Goal: Transaction & Acquisition: Subscribe to service/newsletter

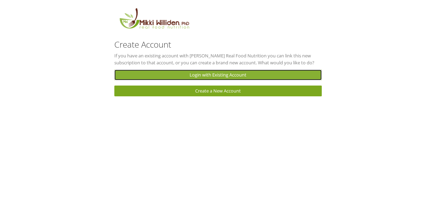
click at [228, 72] on link "Login with Existing Account" at bounding box center [218, 75] width 208 height 11
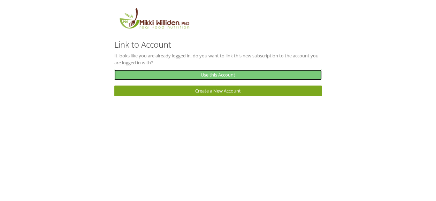
click at [199, 72] on link "Use this Account" at bounding box center [218, 75] width 208 height 11
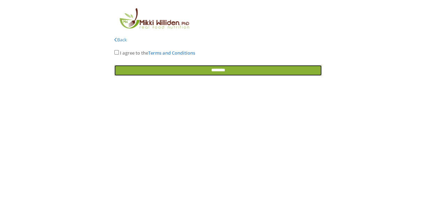
click at [226, 68] on input "********" at bounding box center [218, 70] width 208 height 11
